Goal: Task Accomplishment & Management: Manage account settings

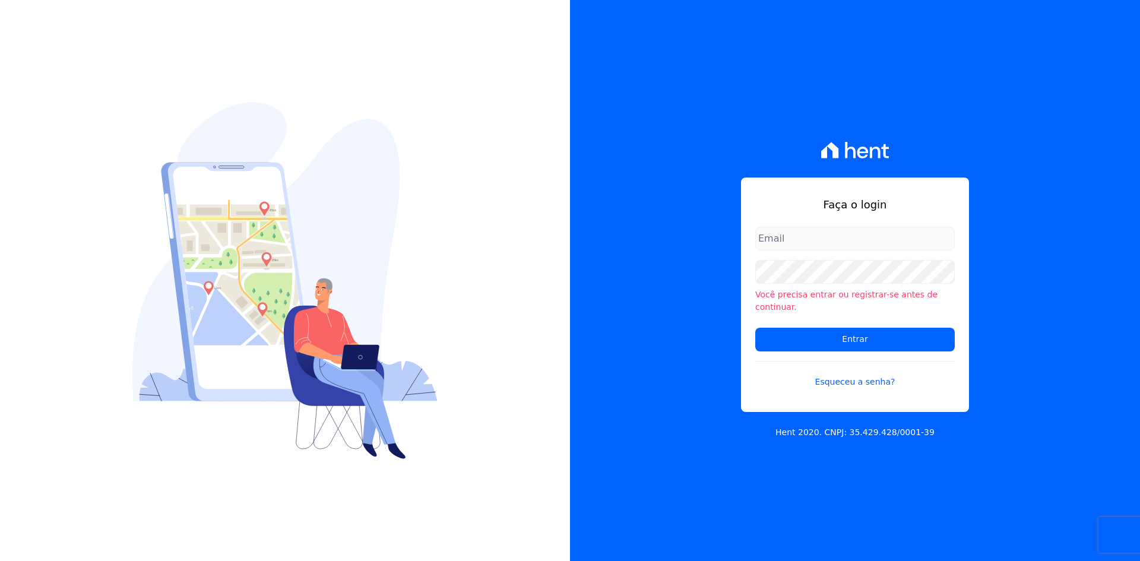
type input "denise@celinaguimaraes.com.br"
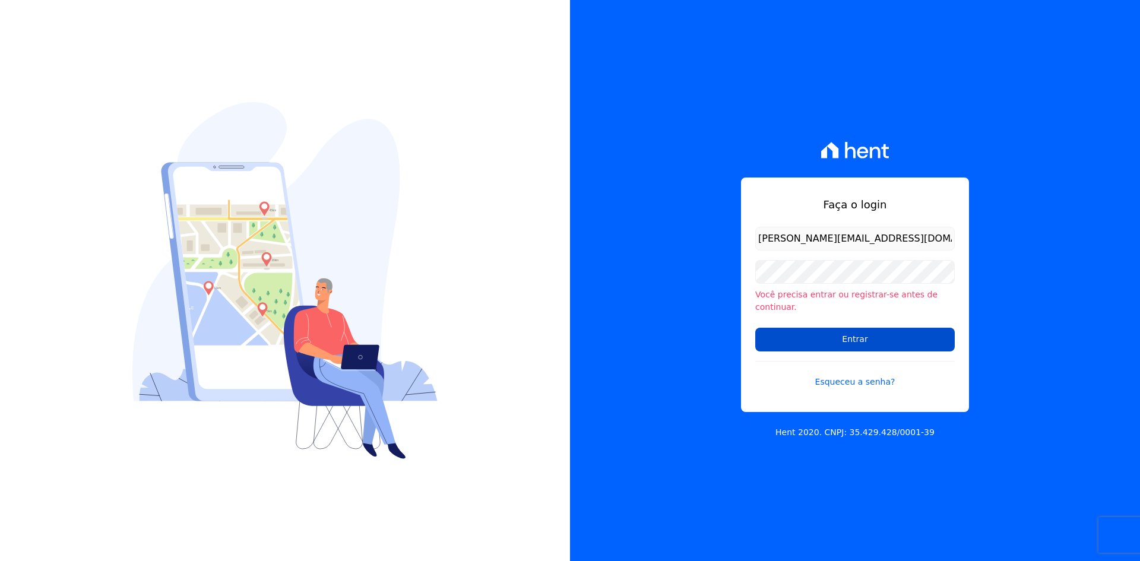
click at [812, 337] on input "Entrar" at bounding box center [855, 340] width 200 height 24
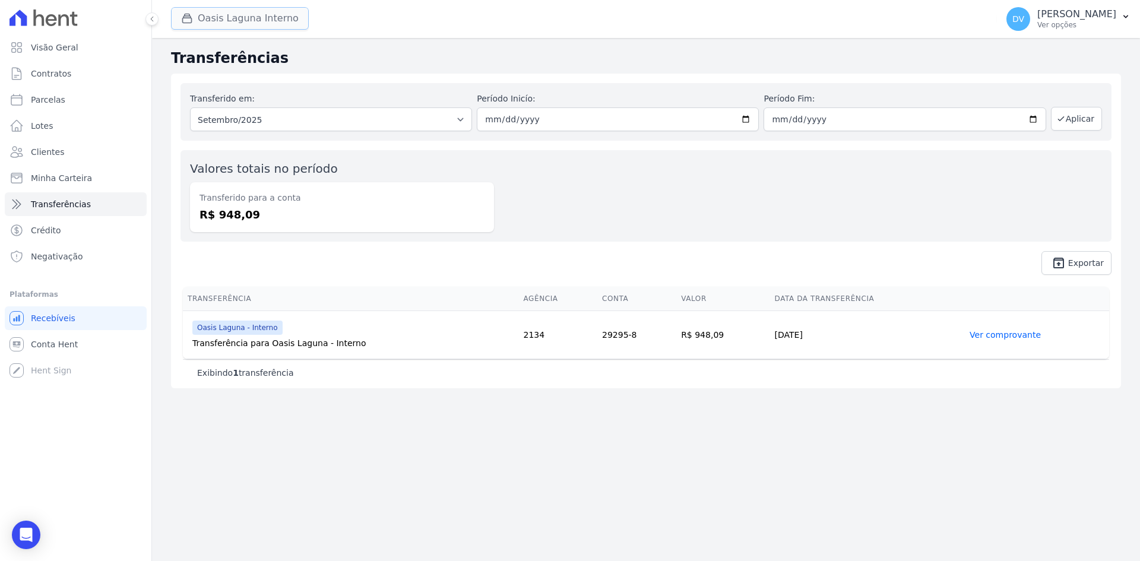
click at [217, 22] on button "Oasis Laguna Interno" at bounding box center [240, 18] width 138 height 23
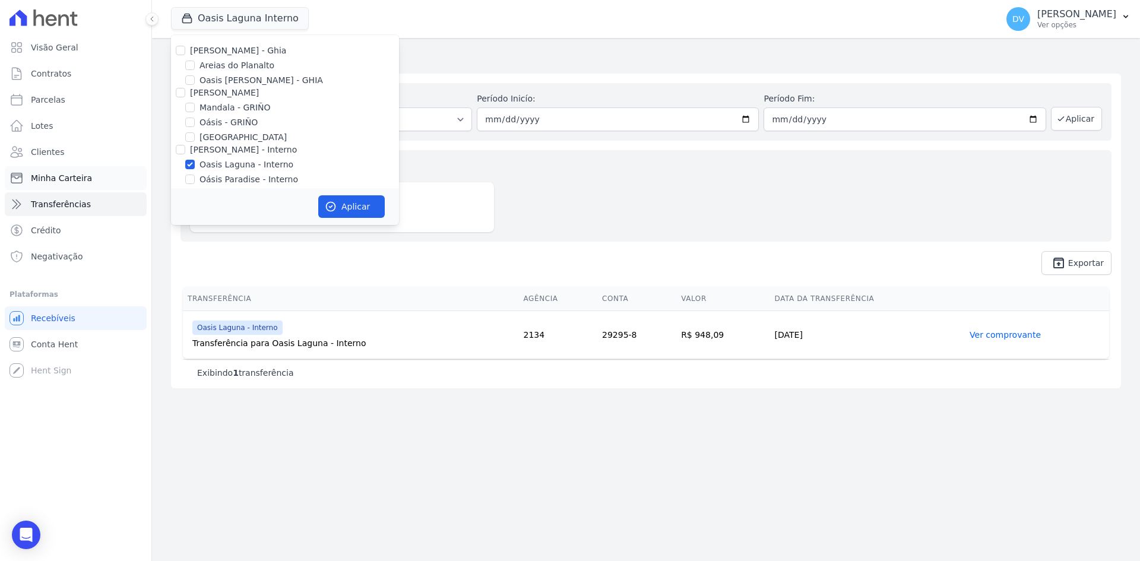
click at [51, 178] on span "Minha Carteira" at bounding box center [61, 178] width 61 height 12
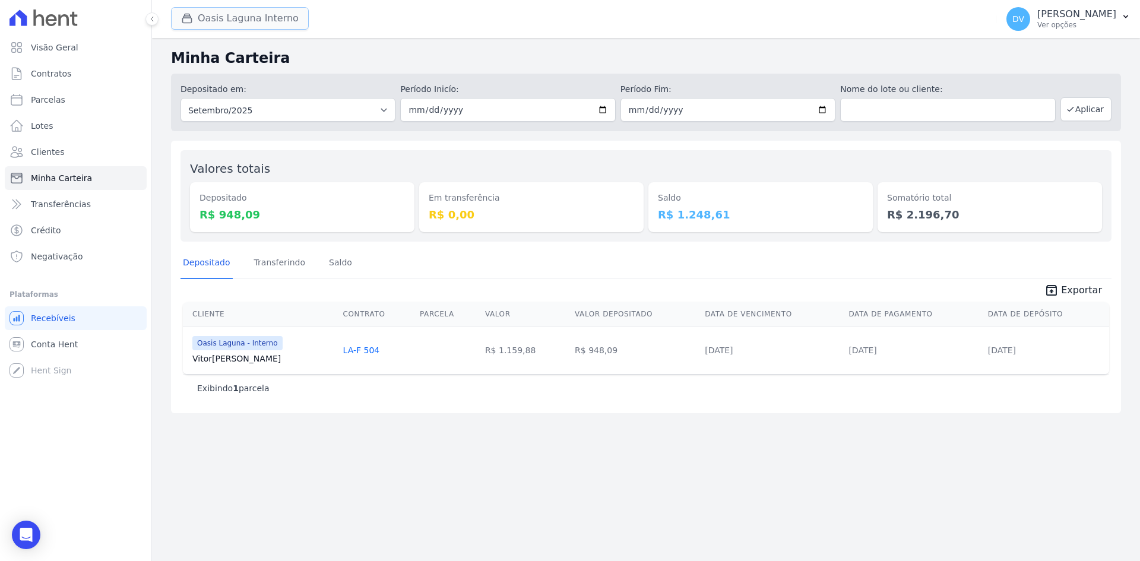
click at [230, 23] on button "Oasis Laguna Interno" at bounding box center [240, 18] width 138 height 23
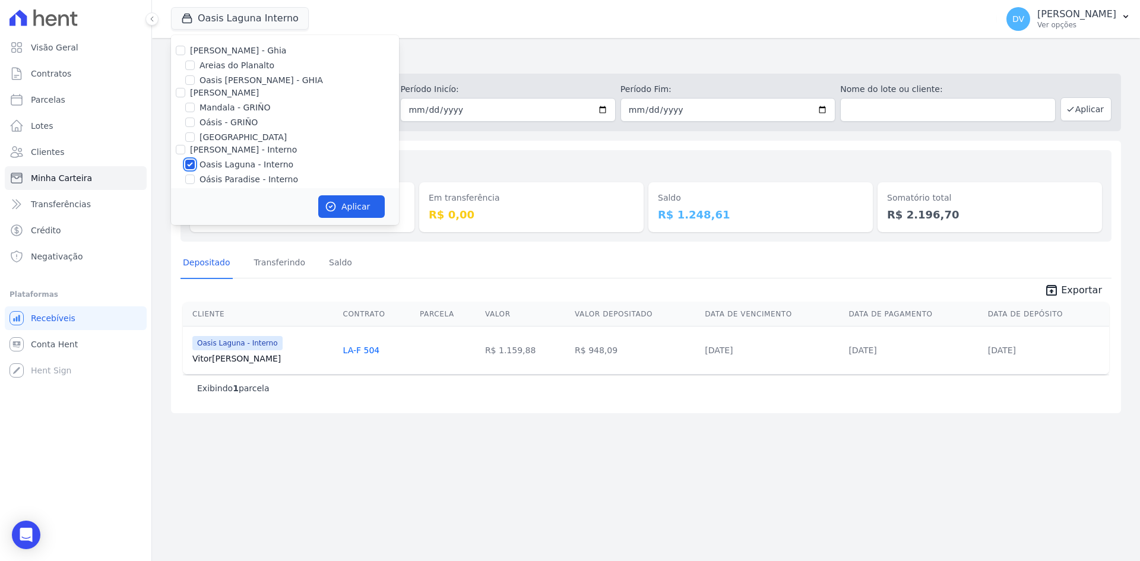
click at [191, 162] on input "Oasis Laguna - Interno" at bounding box center [190, 165] width 10 height 10
checkbox input "false"
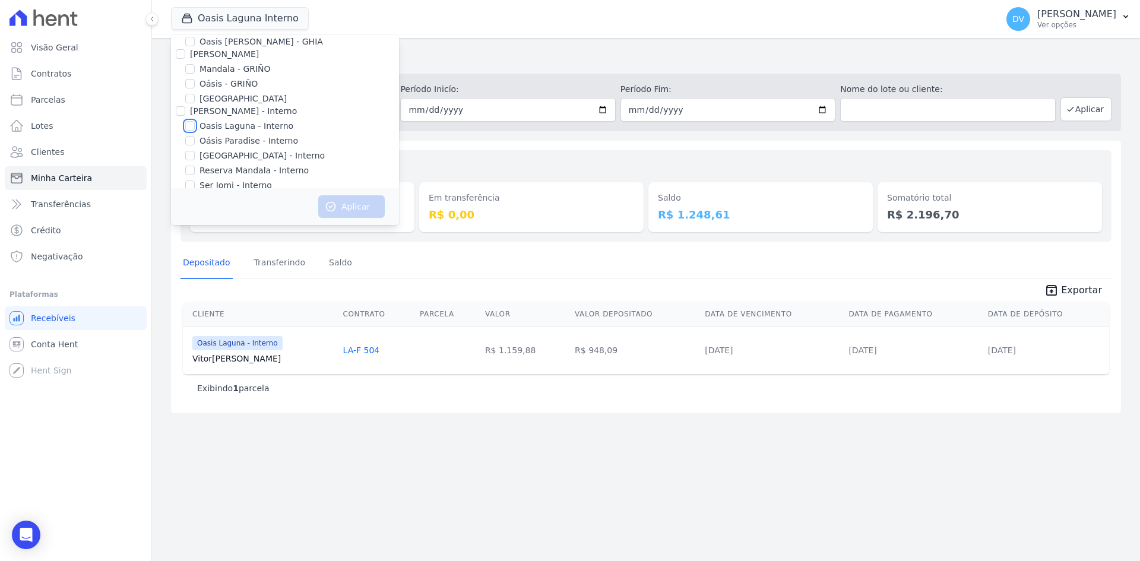
scroll to position [59, 0]
click at [189, 135] on input "[GEOGRAPHIC_DATA] - Interno" at bounding box center [190, 135] width 10 height 10
checkbox input "true"
click at [354, 207] on button "Aplicar" at bounding box center [351, 206] width 67 height 23
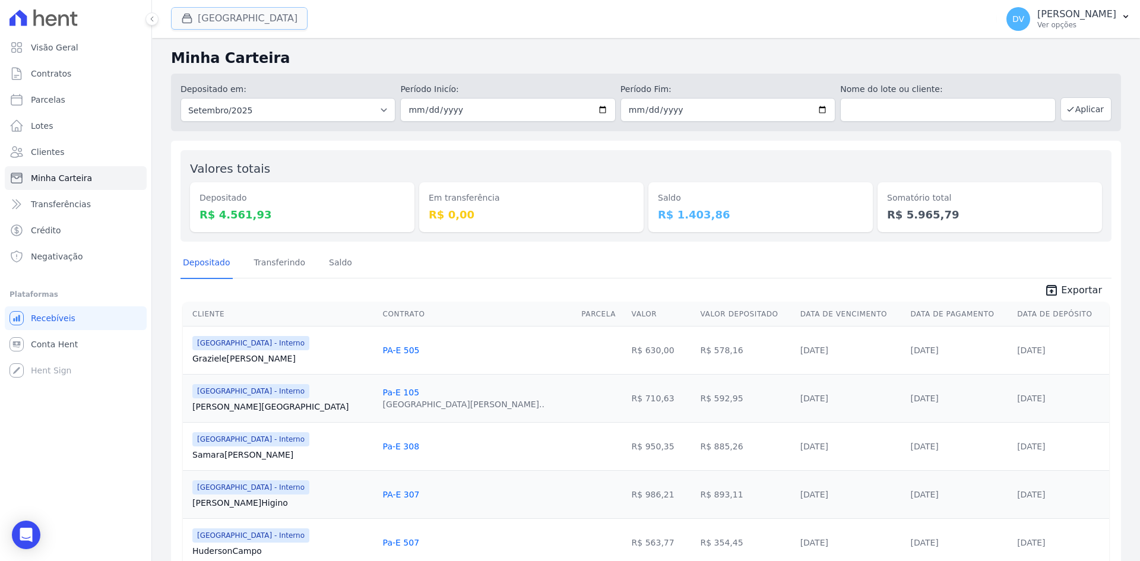
click at [216, 18] on button "[GEOGRAPHIC_DATA]" at bounding box center [239, 18] width 137 height 23
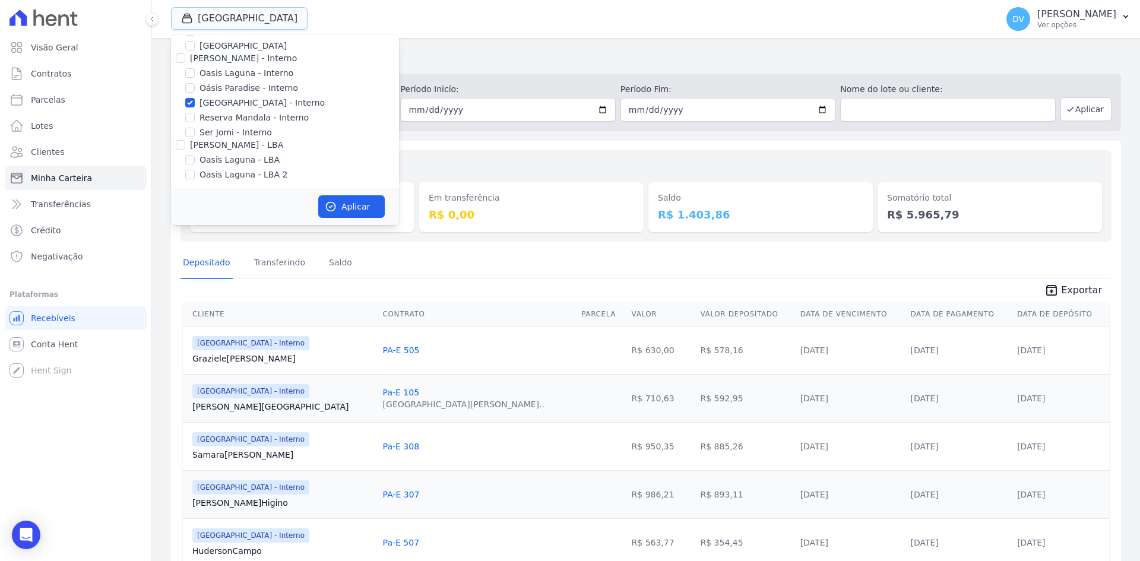
scroll to position [94, 0]
click at [190, 102] on input "[GEOGRAPHIC_DATA] - Interno" at bounding box center [190, 101] width 10 height 10
checkbox input "false"
click at [192, 114] on input "Reserva Mandala - Interno" at bounding box center [190, 115] width 10 height 10
checkbox input "true"
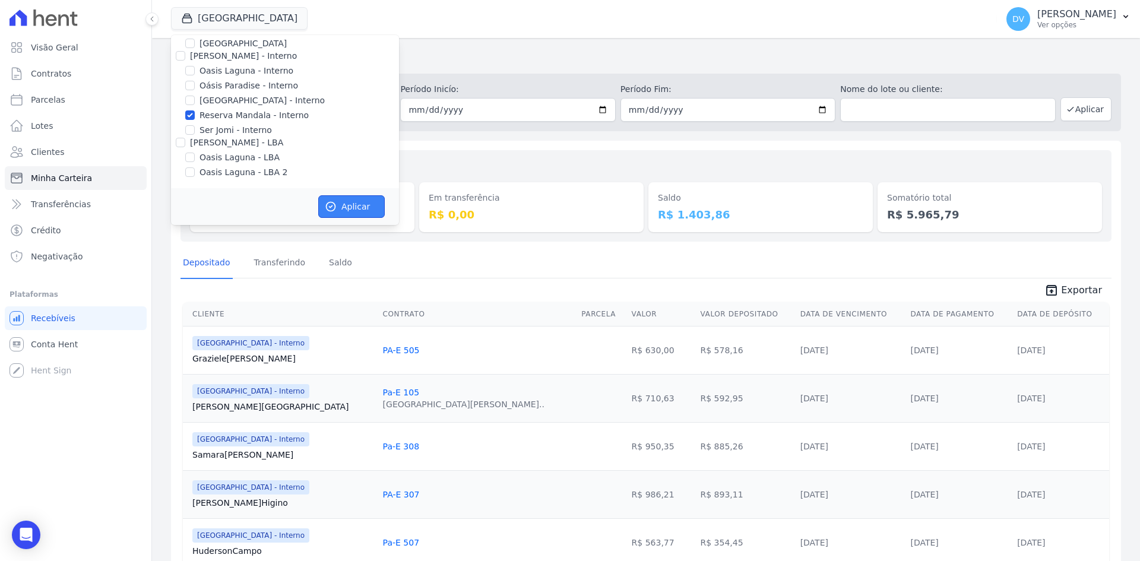
click at [339, 207] on button "Aplicar" at bounding box center [351, 206] width 67 height 23
